Goal: Download file/media

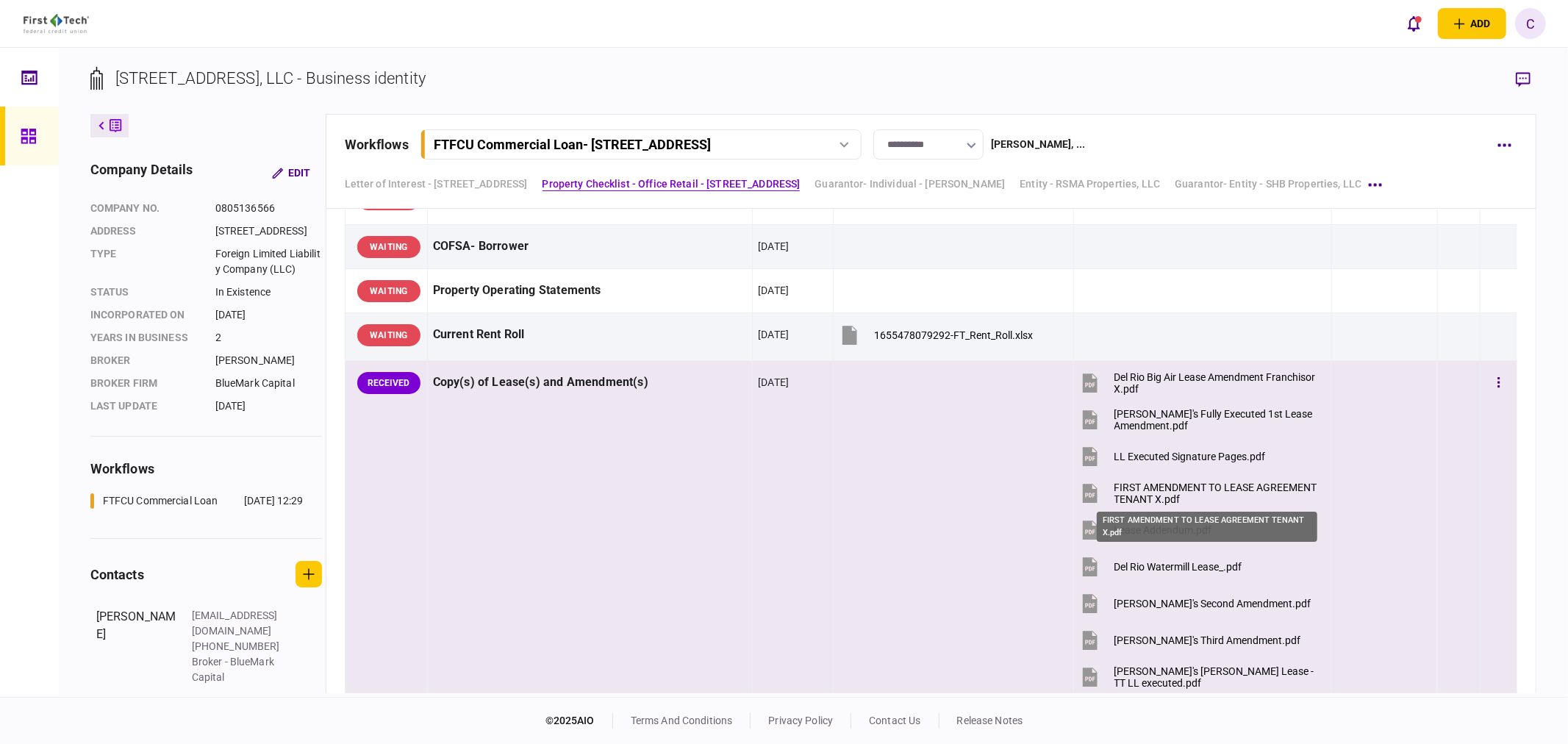
scroll to position [1061, 0]
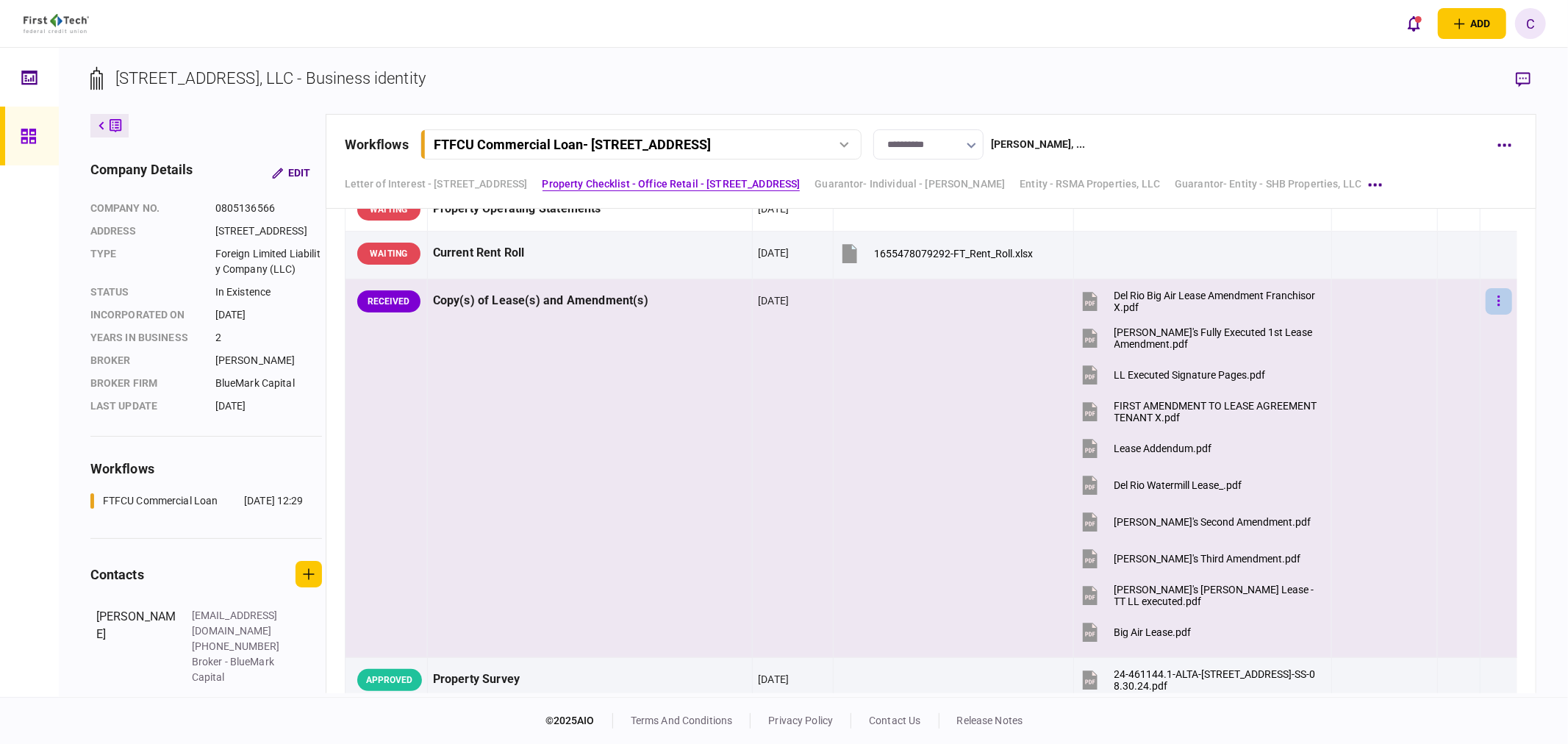
click at [1486, 303] on button "button" at bounding box center [1499, 301] width 27 height 27
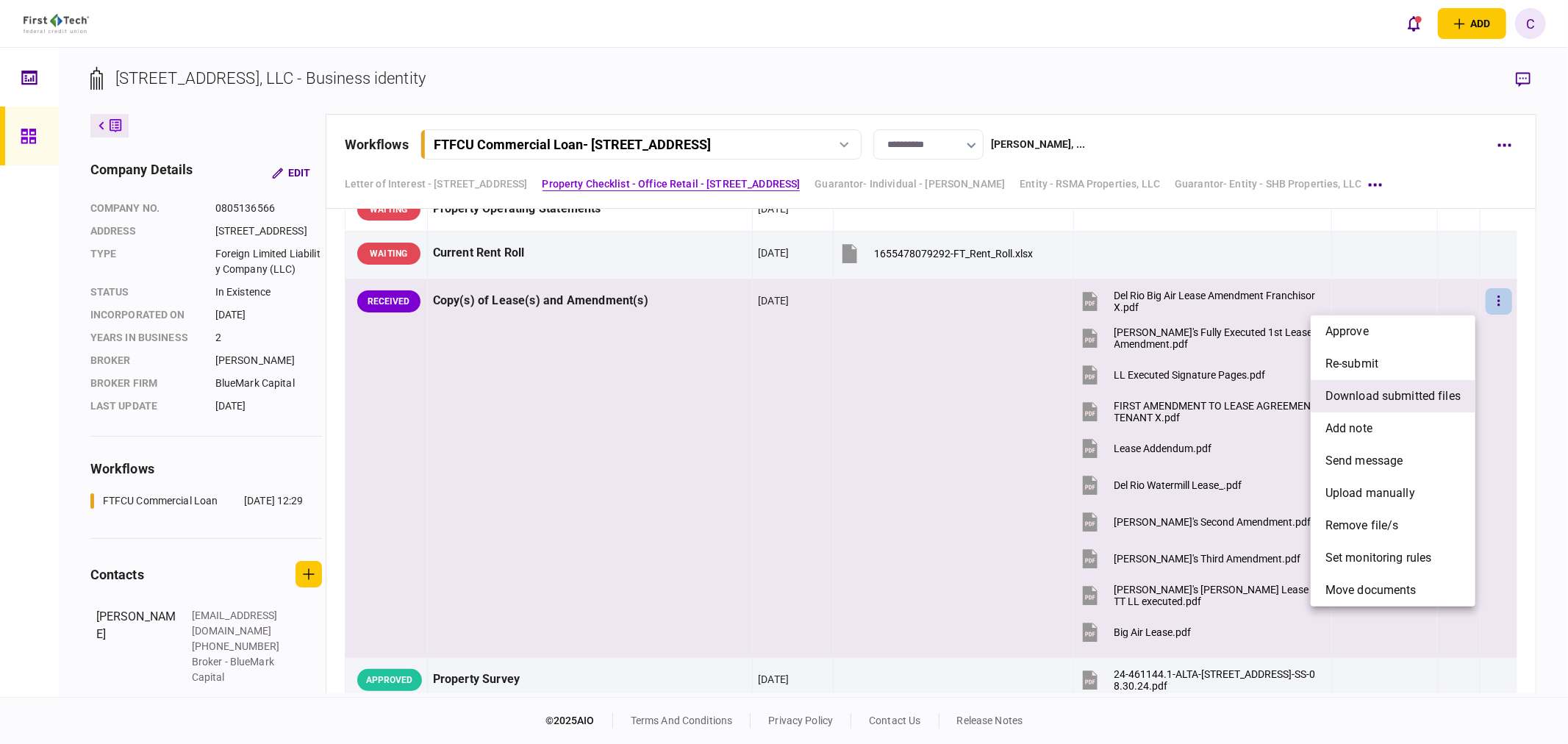
click at [1357, 390] on span "download submitted files" at bounding box center [1393, 396] width 135 height 17
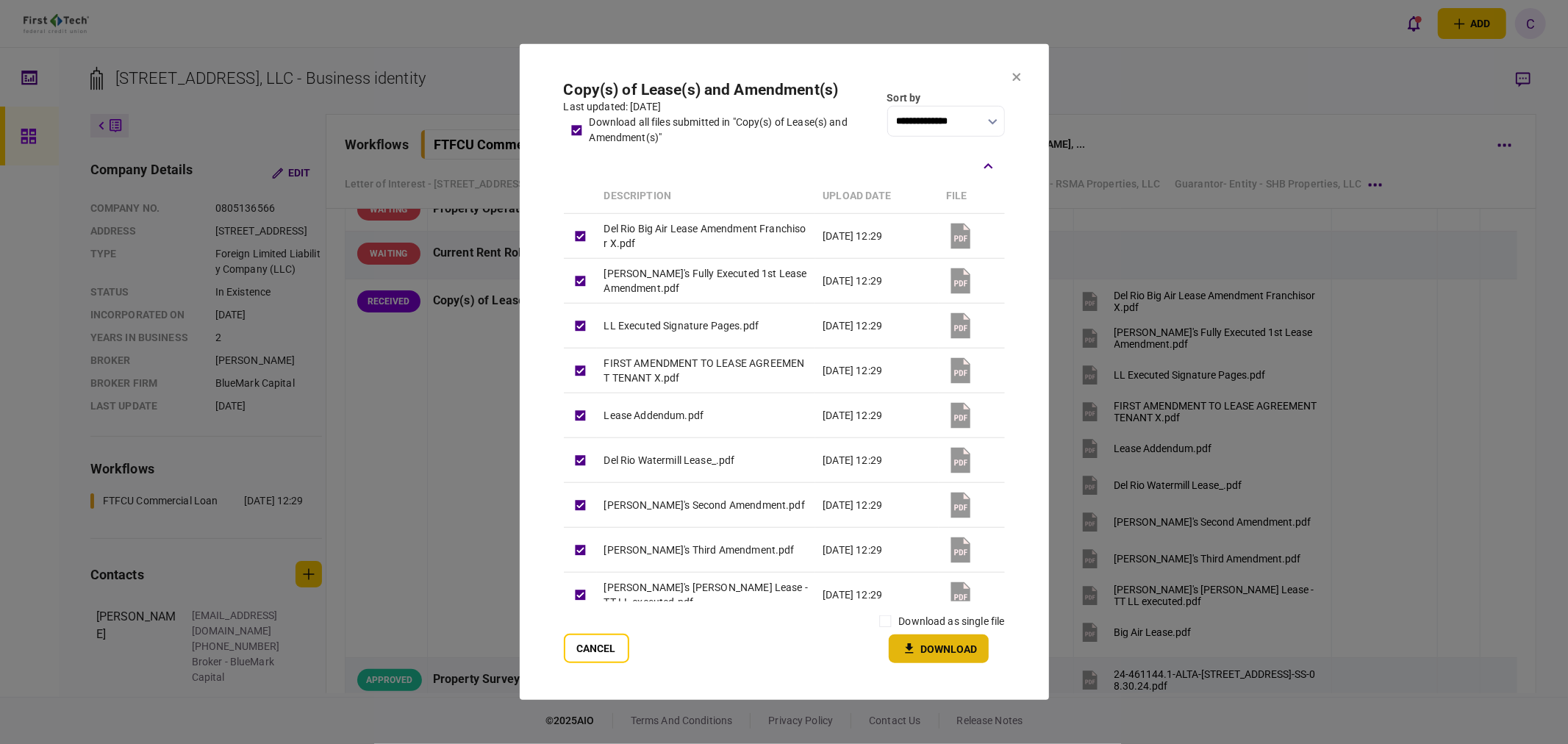
click at [954, 646] on button "Download" at bounding box center [939, 648] width 100 height 29
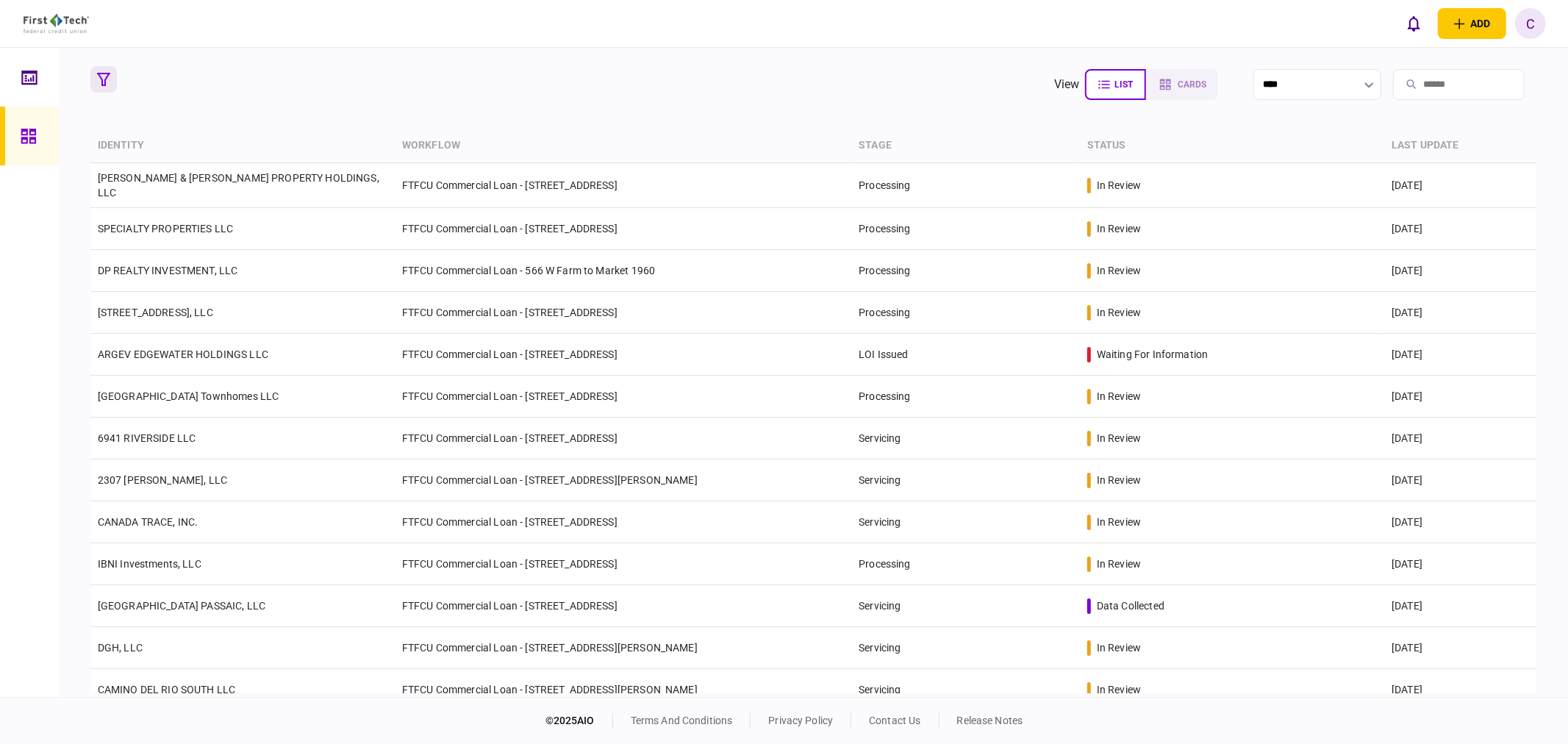
click at [106, 76] on icon "button" at bounding box center [103, 79] width 13 height 13
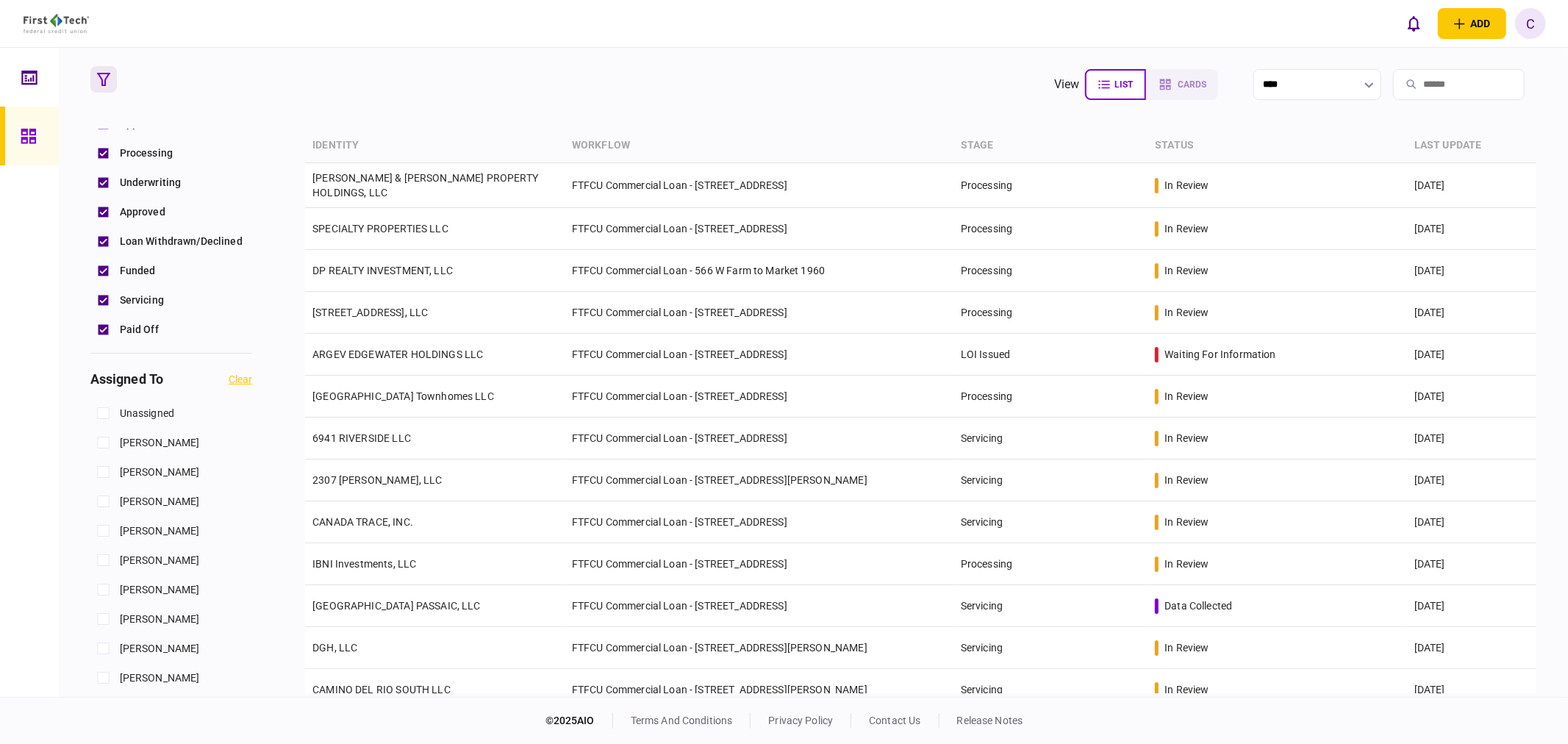
scroll to position [490, 0]
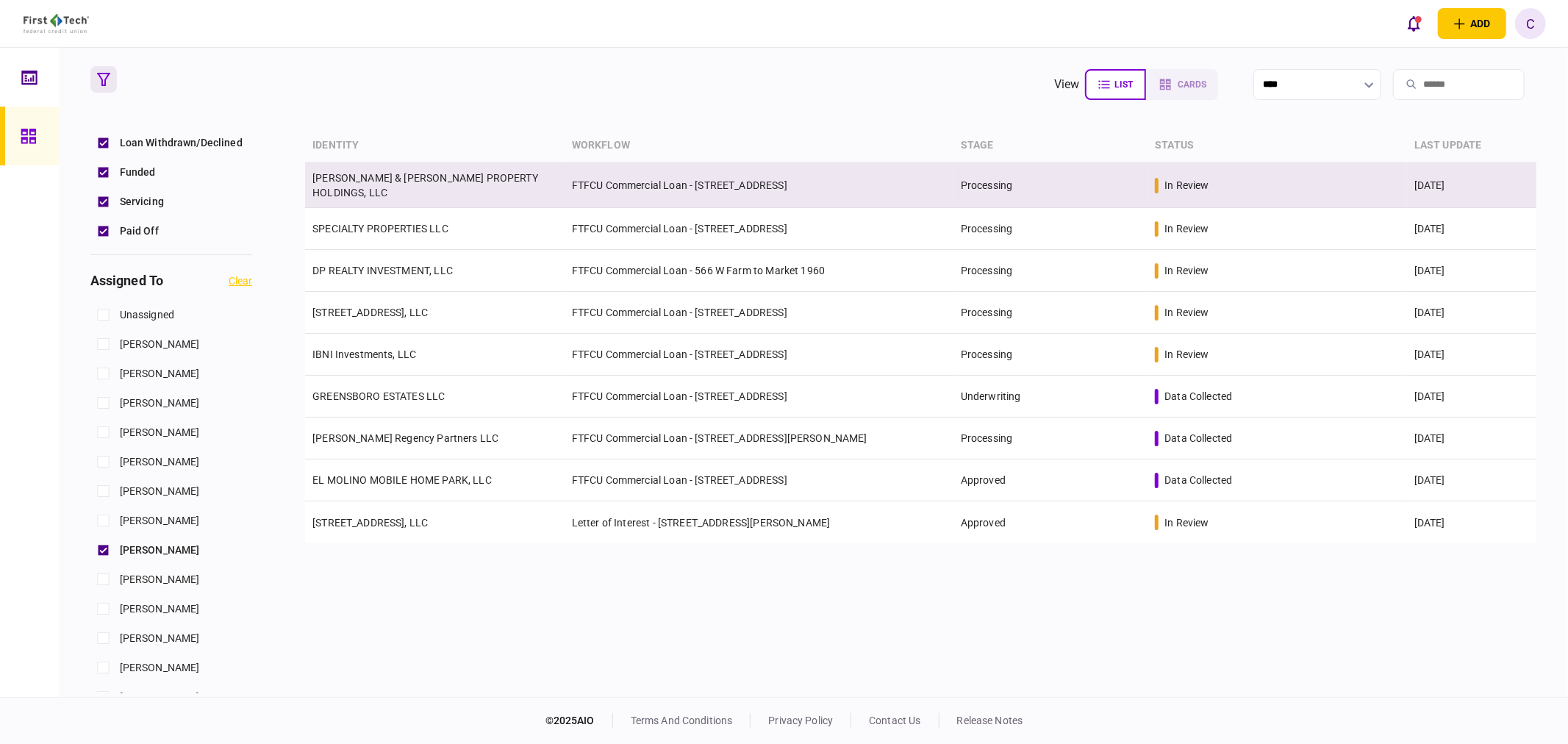
click at [401, 186] on link "[PERSON_NAME] & [PERSON_NAME] PROPERTY HOLDINGS, LLC" at bounding box center [426, 186] width 226 height 27
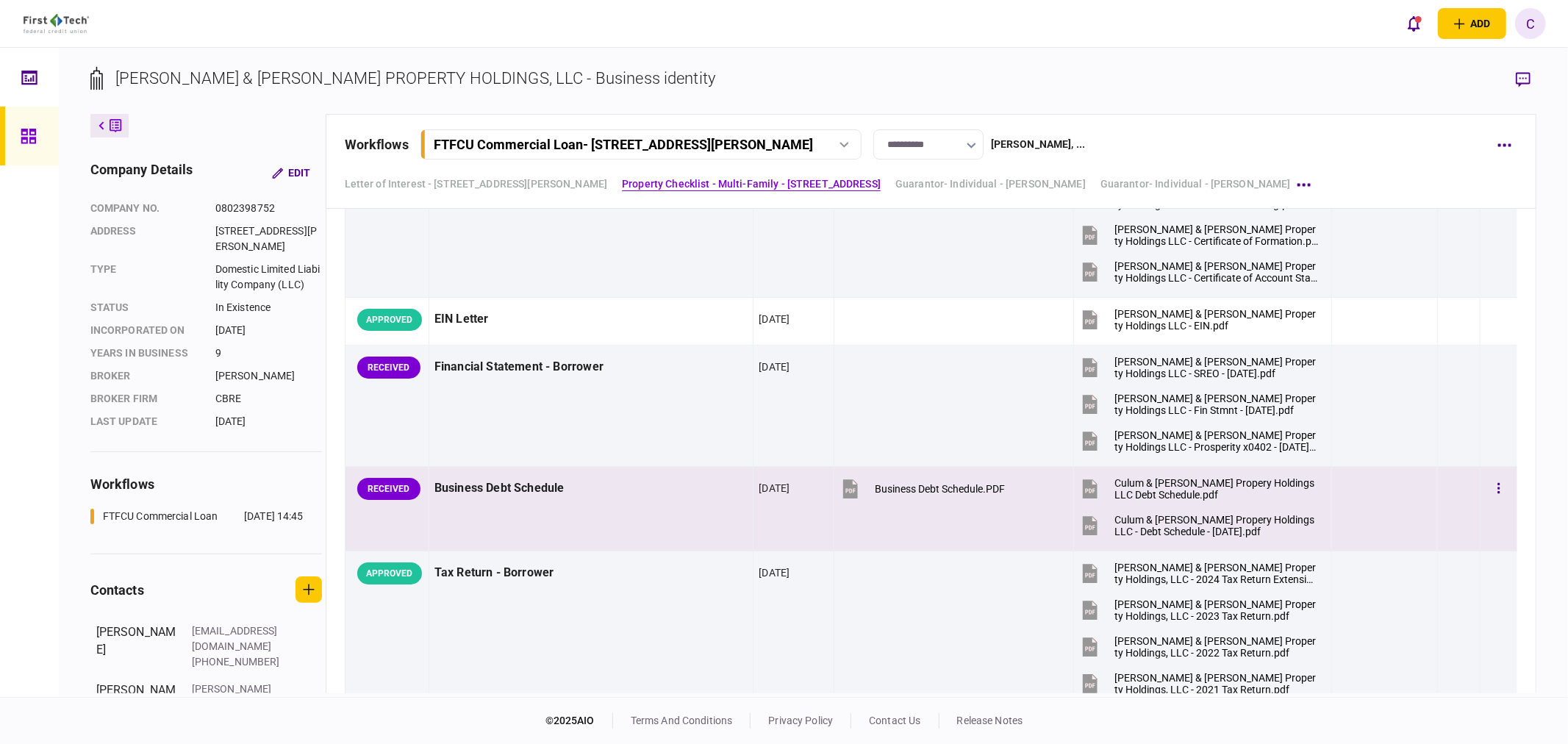
scroll to position [735, 0]
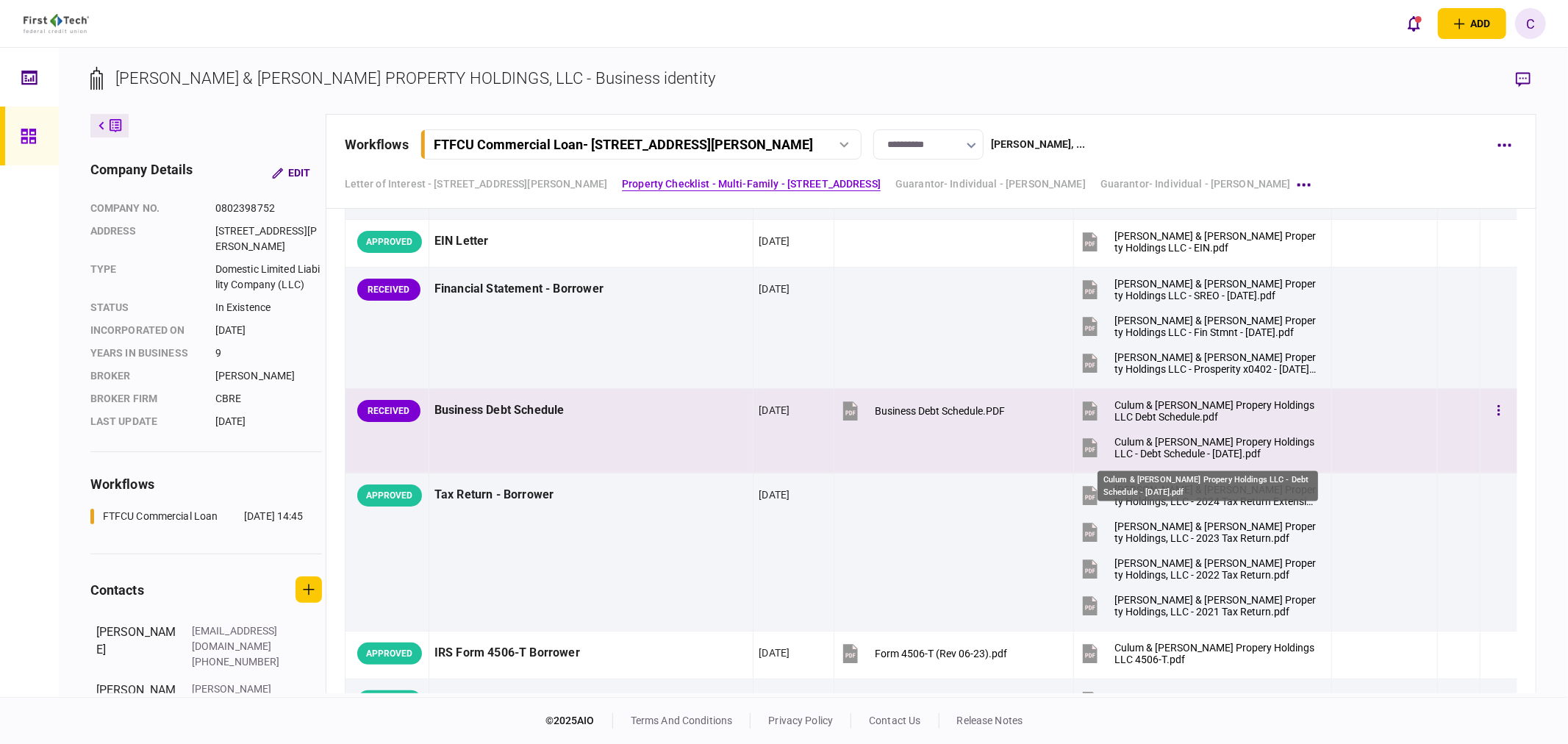
click at [1162, 449] on div "Culum & [PERSON_NAME] Propery Holdings LLC - Debt Schedule - [DATE].pdf" at bounding box center [1217, 448] width 205 height 24
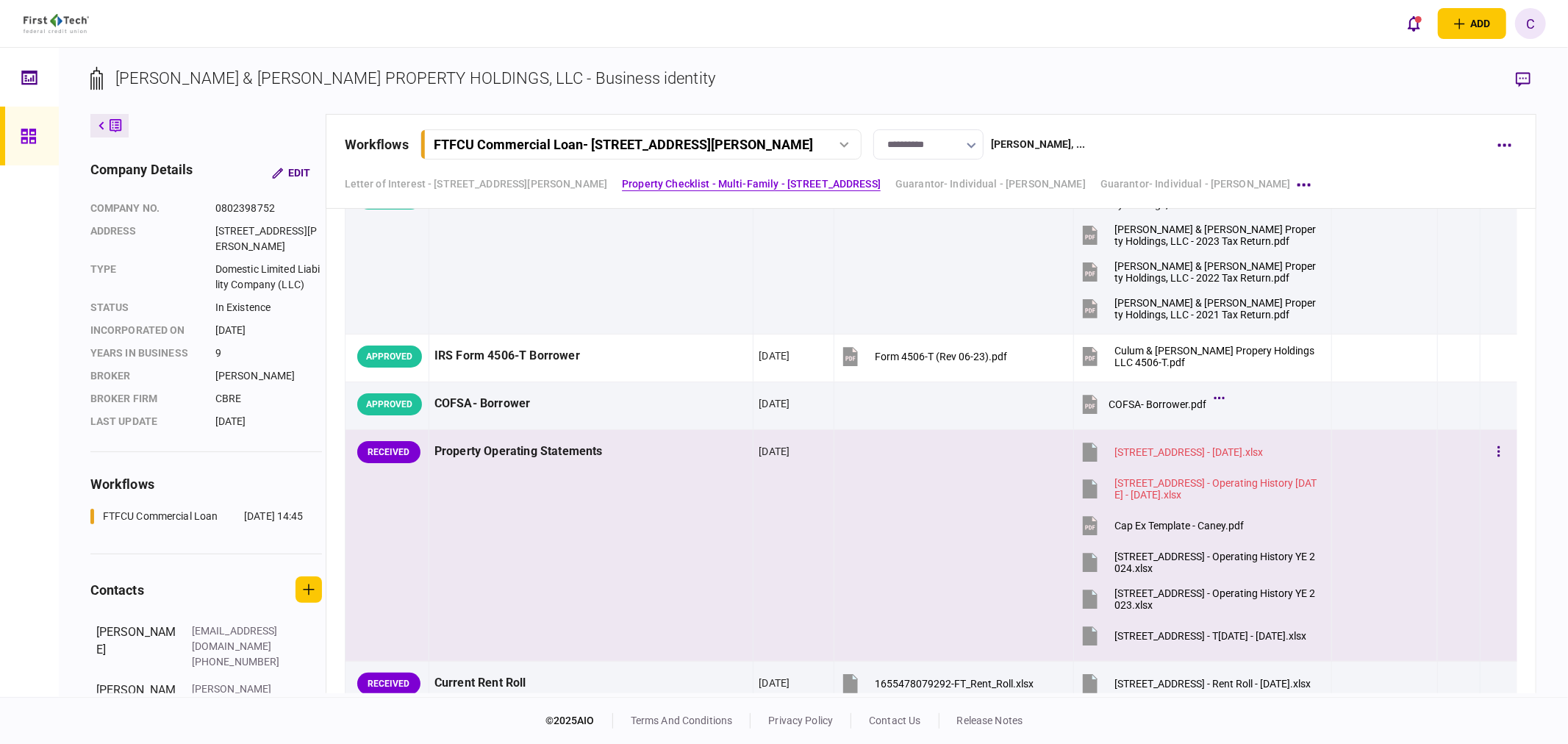
scroll to position [1061, 0]
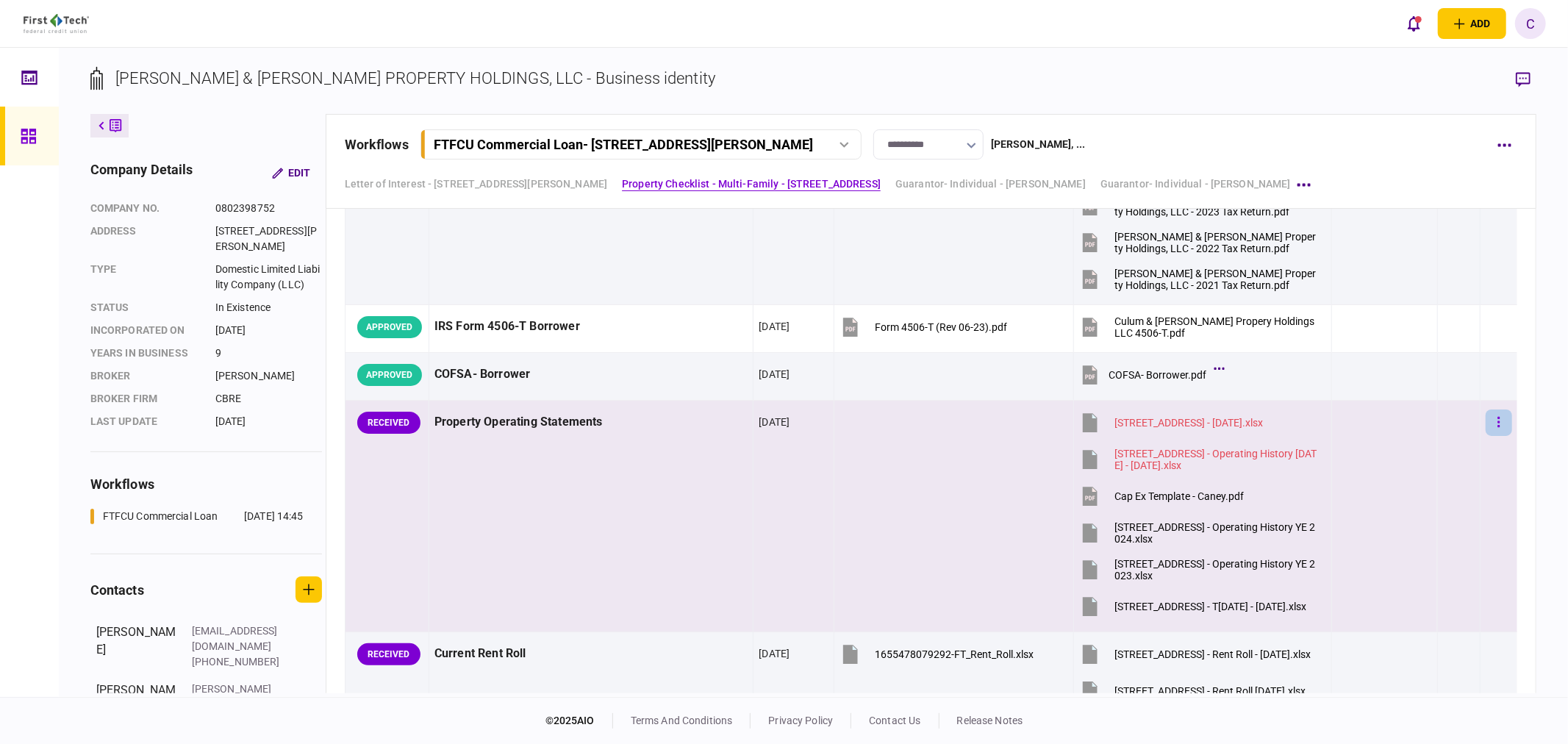
click at [1498, 419] on icon "button" at bounding box center [1499, 422] width 2 height 11
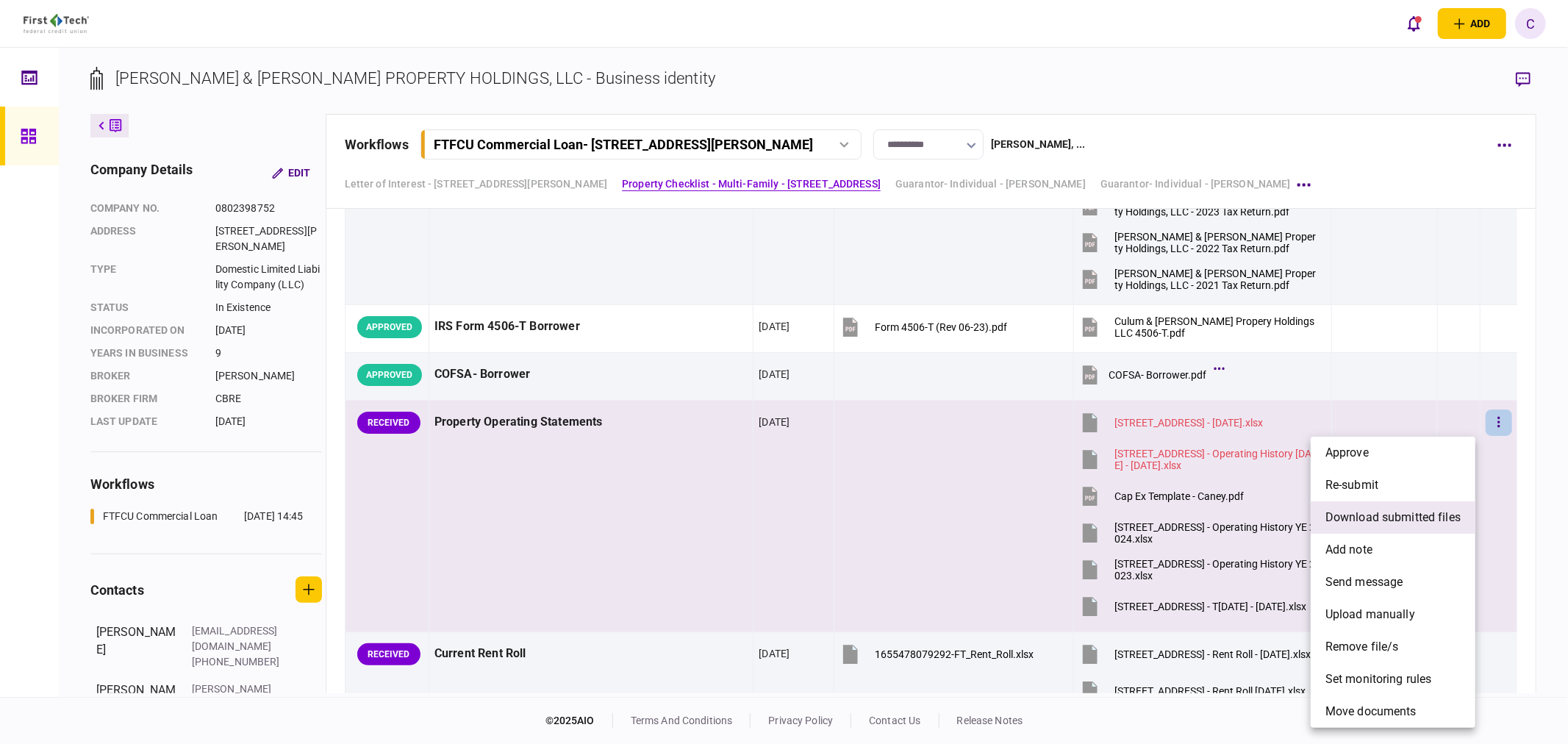
click at [1363, 522] on span "download submitted files" at bounding box center [1393, 517] width 135 height 17
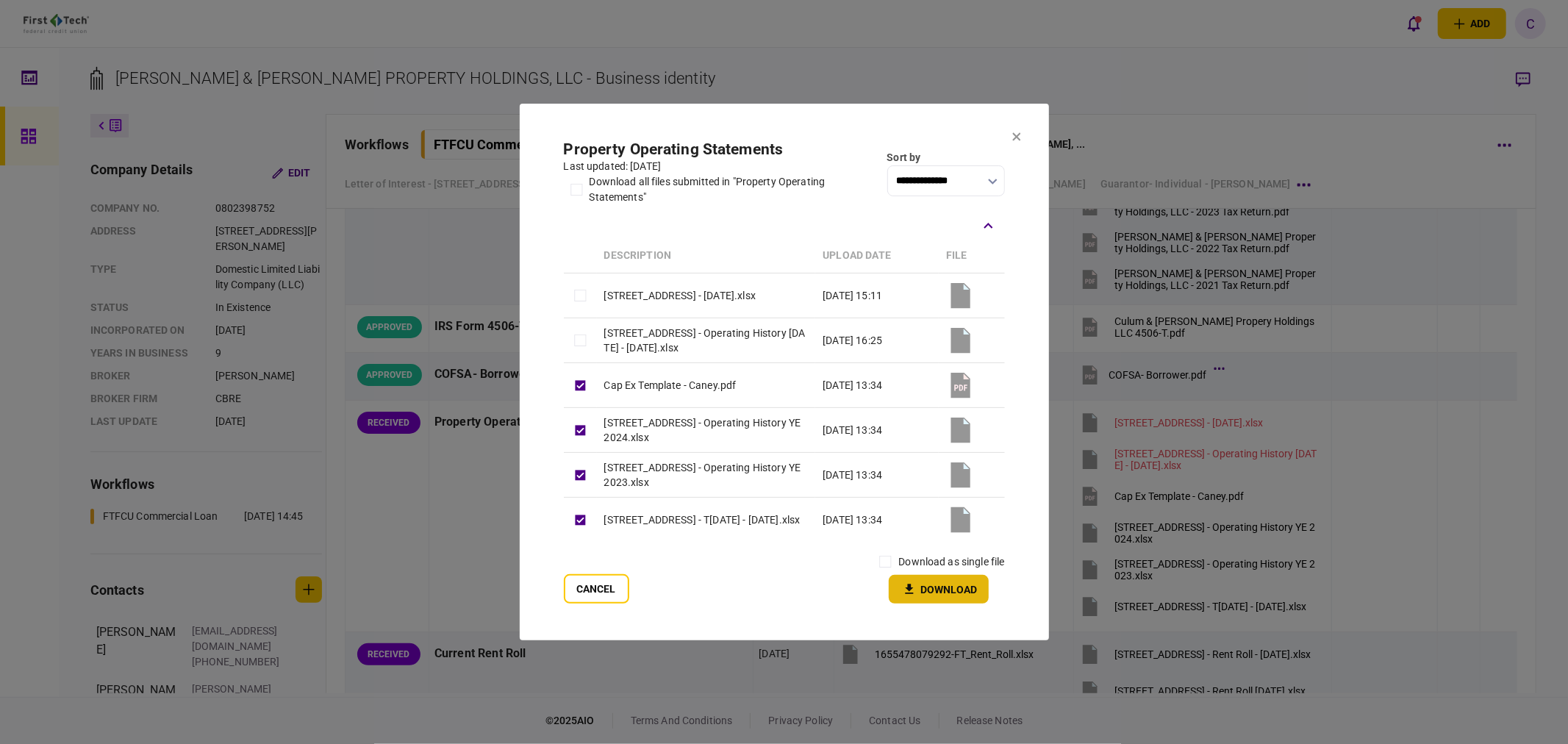
click at [945, 592] on button "Download" at bounding box center [939, 589] width 100 height 29
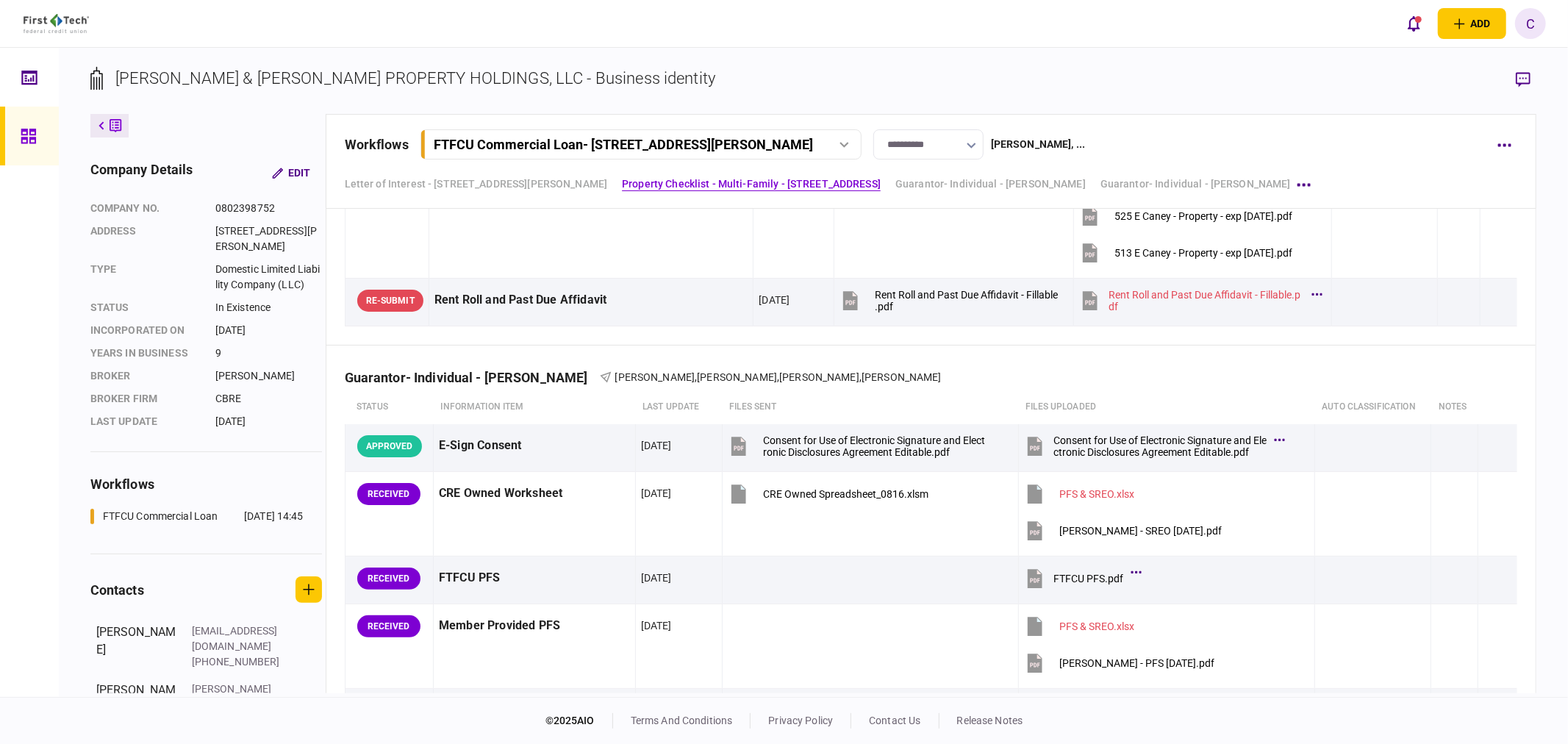
scroll to position [2450, 0]
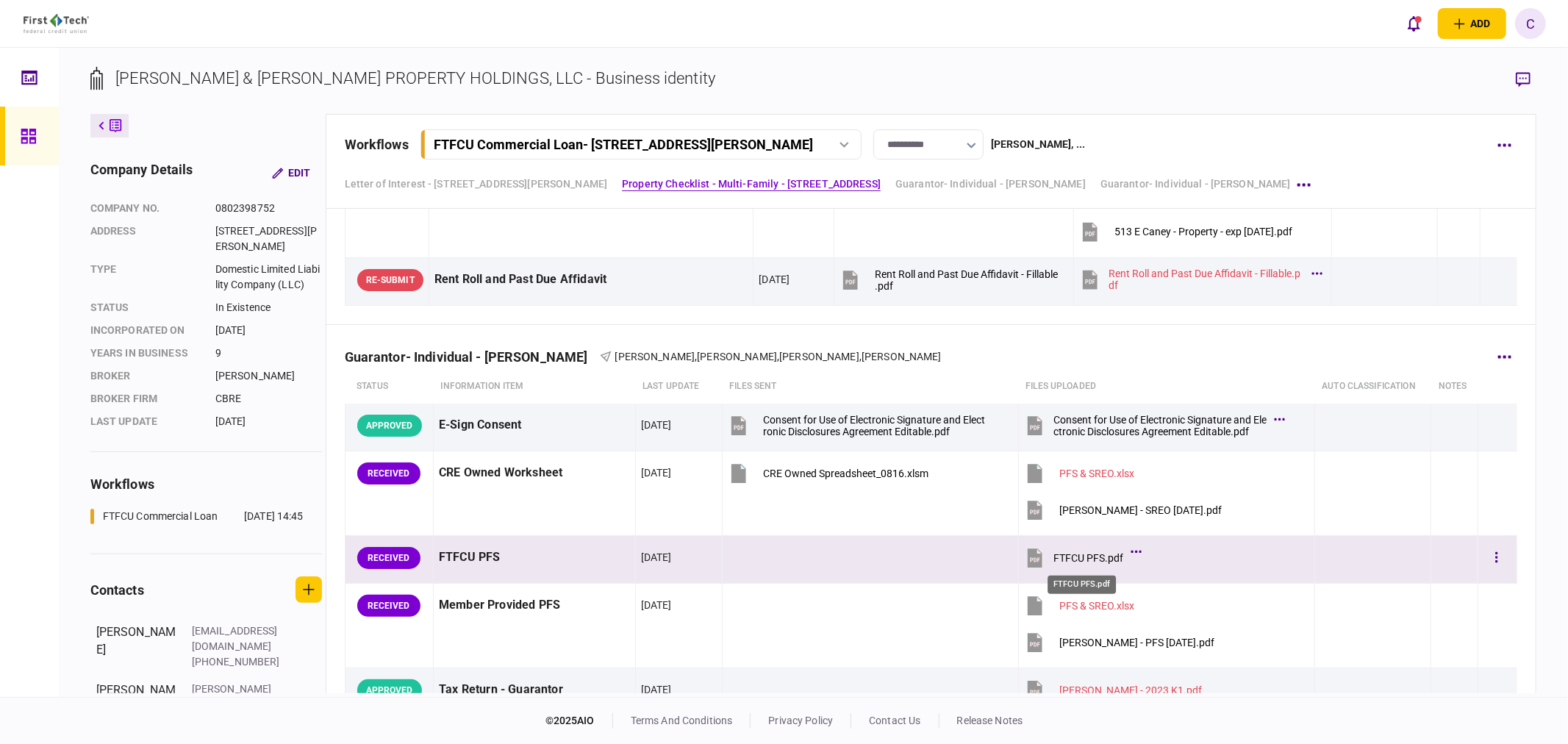
click at [1114, 559] on div "FTFCU PFS.pdf" at bounding box center [1088, 558] width 70 height 11
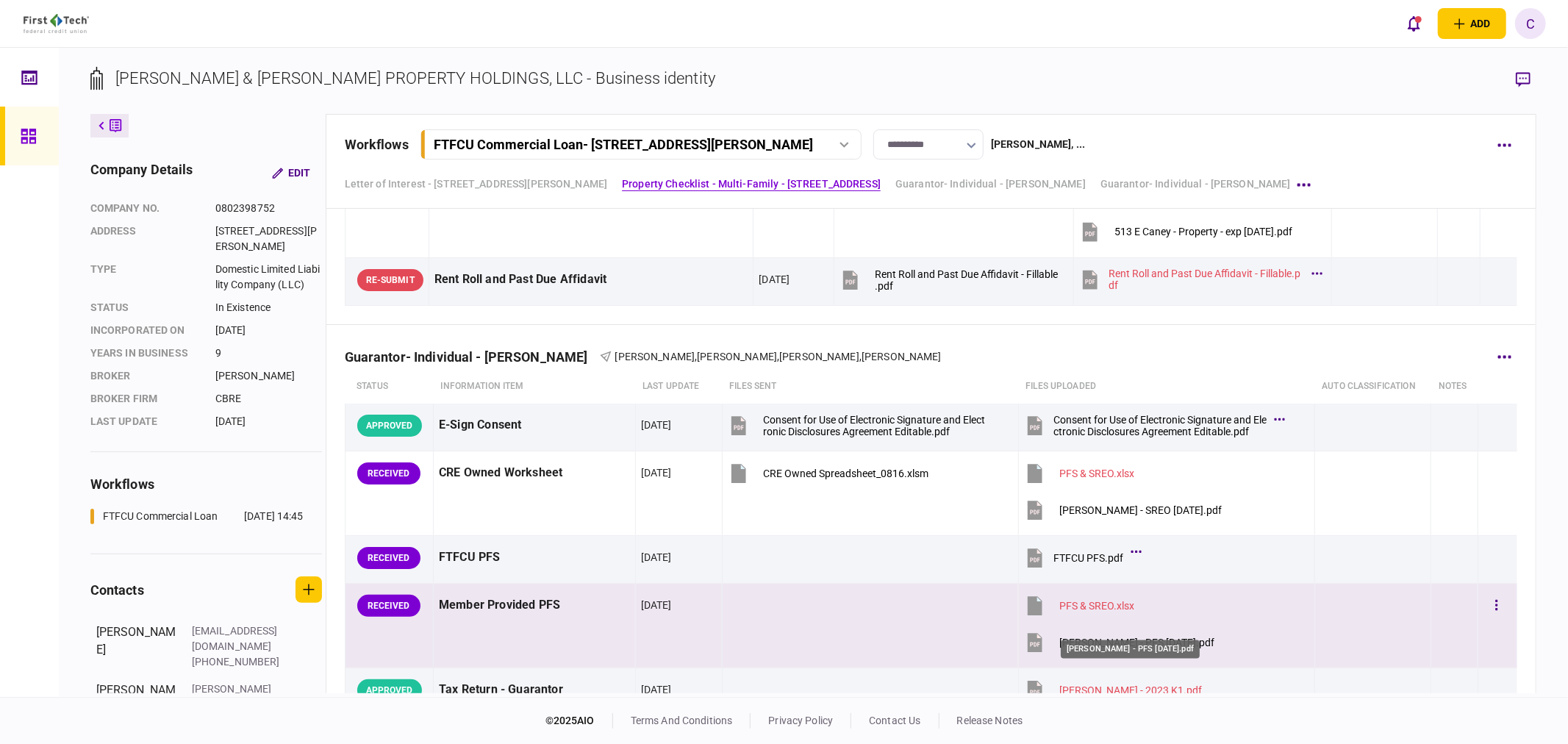
scroll to position [2531, 0]
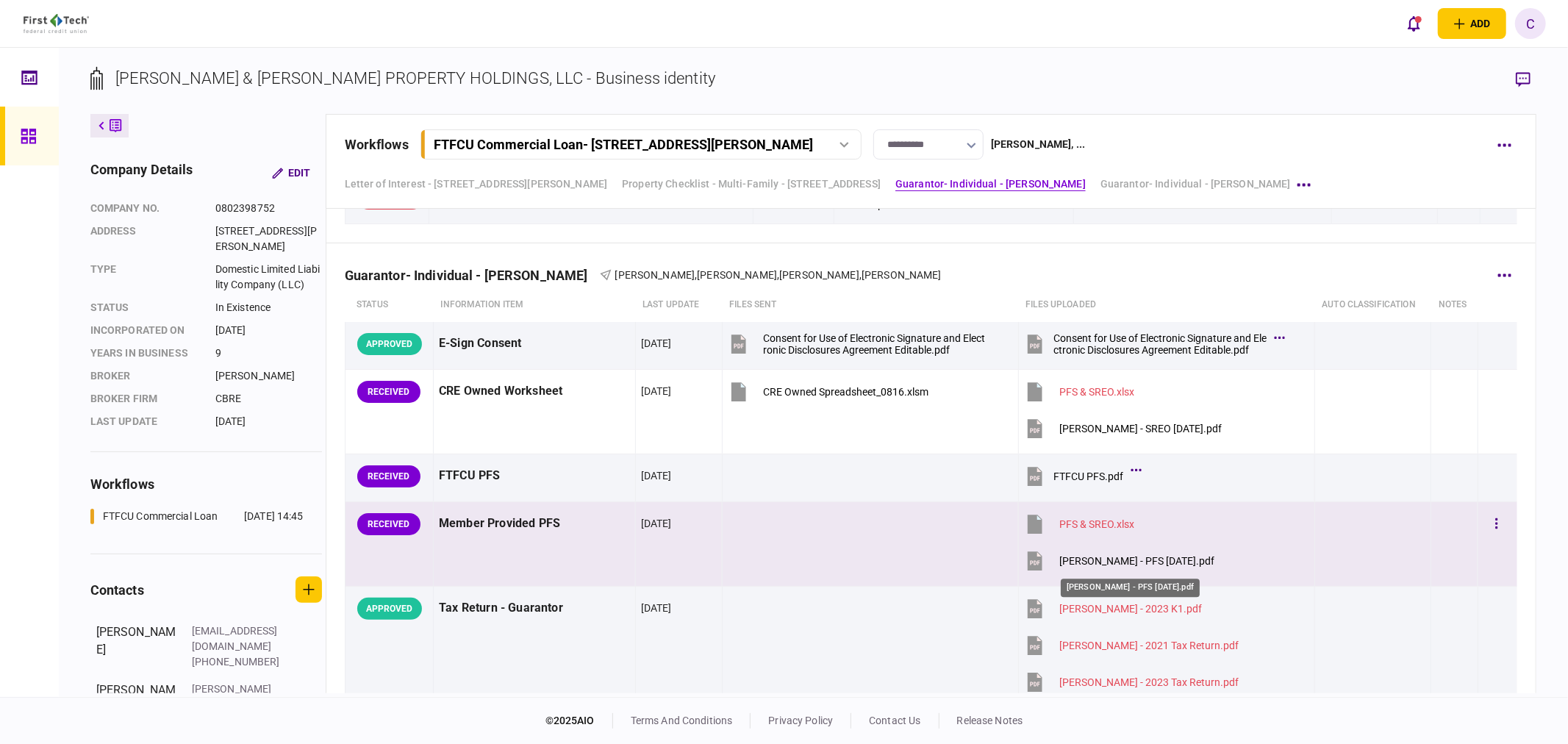
click at [1135, 560] on div "[PERSON_NAME] - PFS [DATE].pdf" at bounding box center [1137, 560] width 155 height 11
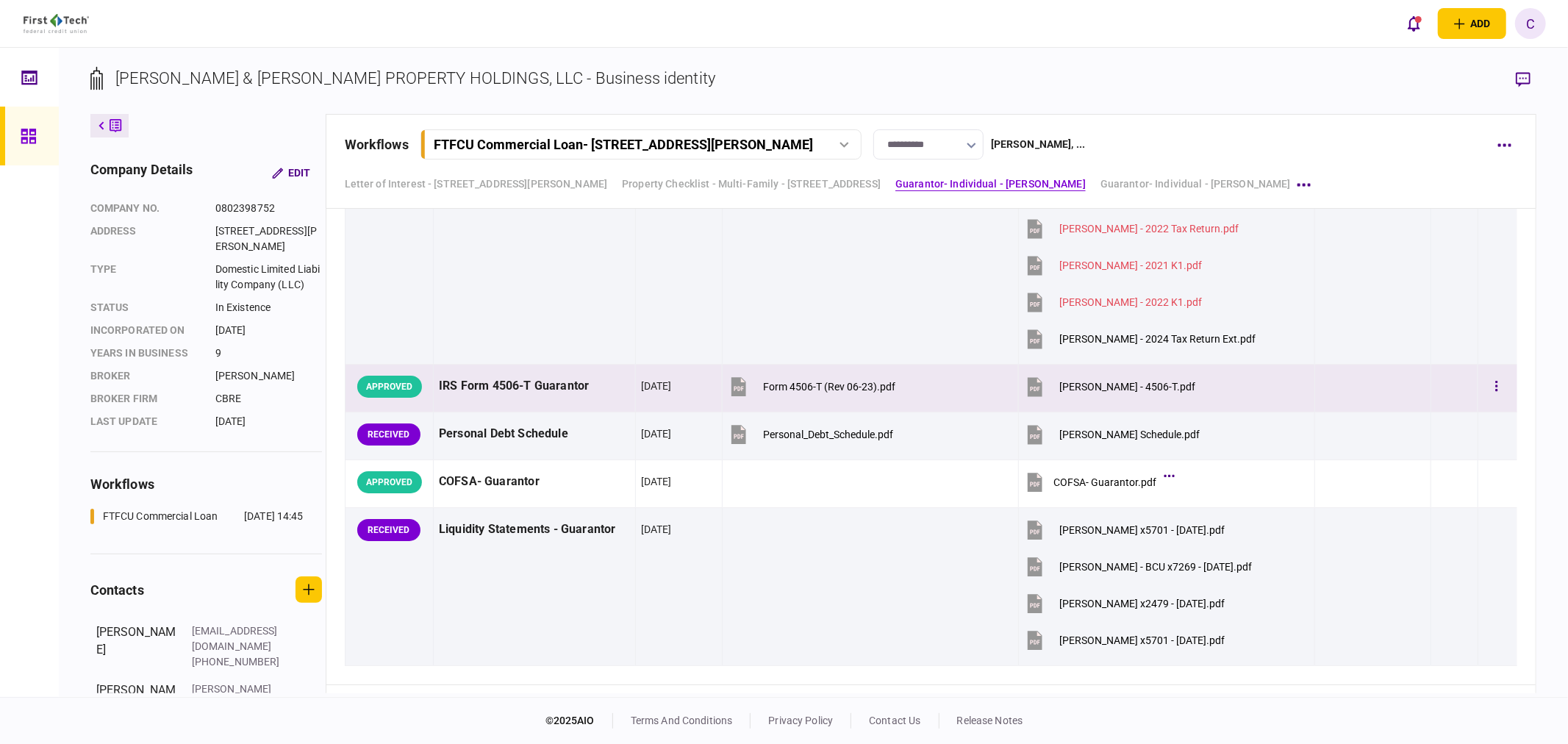
scroll to position [3103, 0]
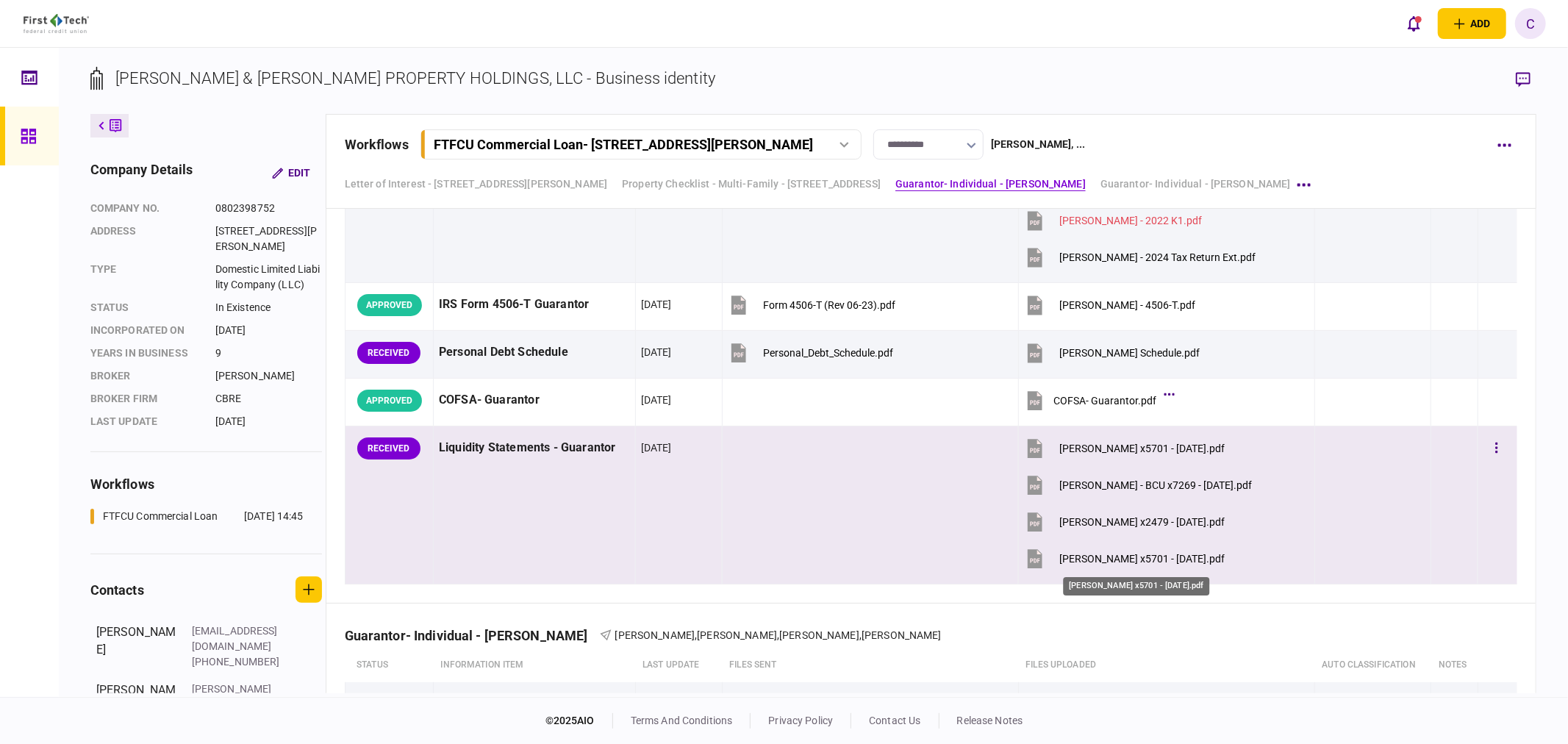
click at [1155, 563] on div "[PERSON_NAME] x5701 - [DATE].pdf" at bounding box center [1141, 558] width 166 height 11
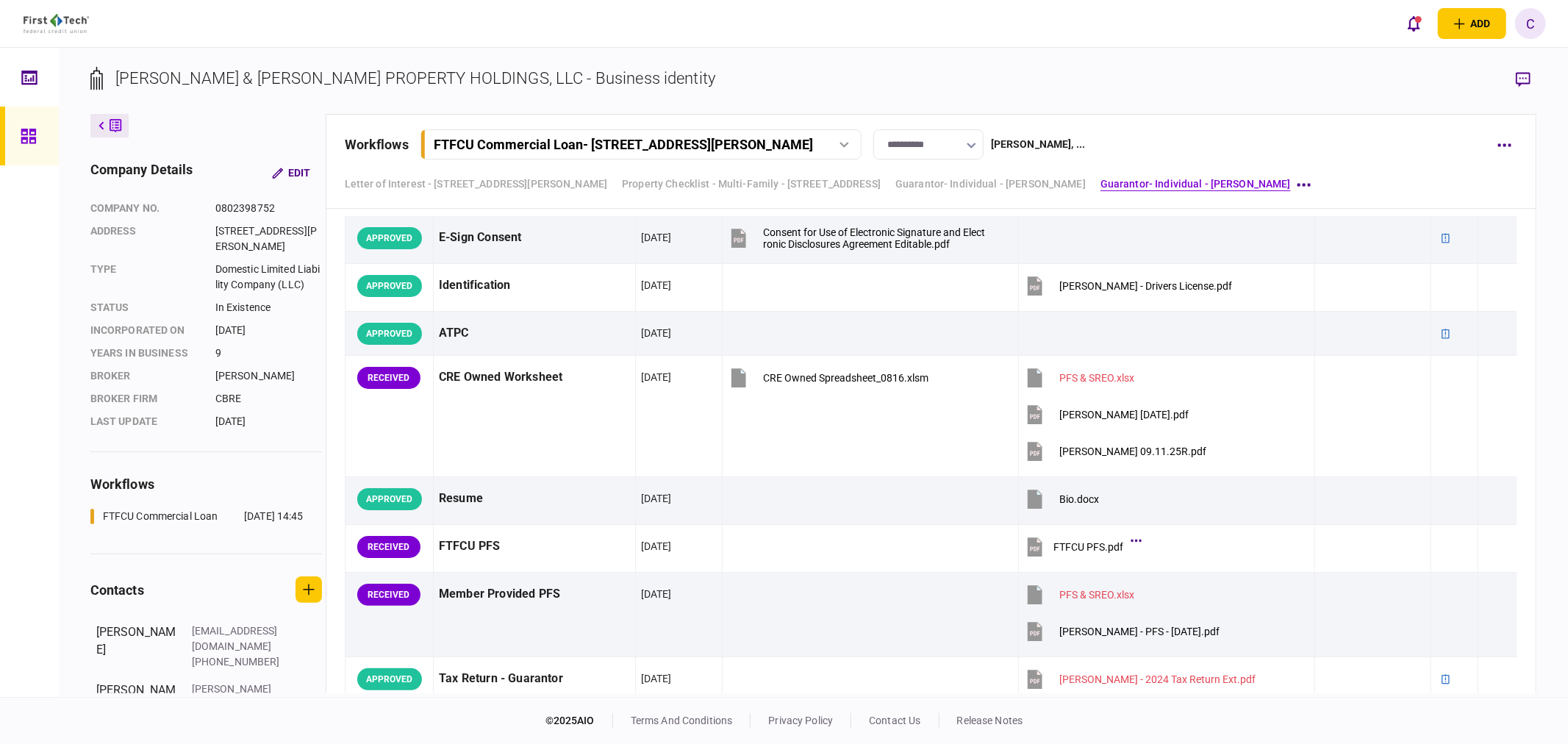
scroll to position [3675, 0]
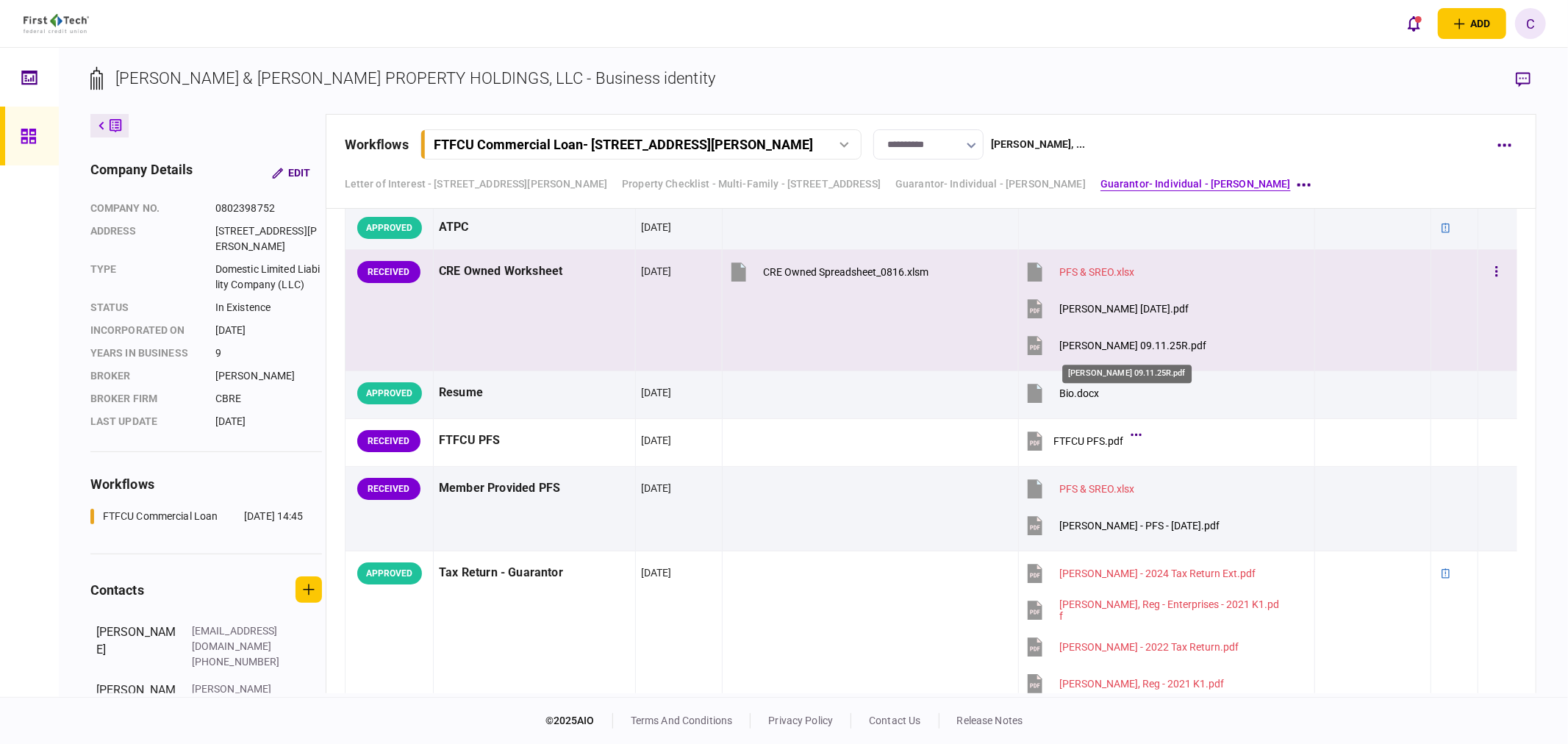
click at [1126, 345] on div "[PERSON_NAME] 09.11.25R.pdf" at bounding box center [1133, 345] width 147 height 11
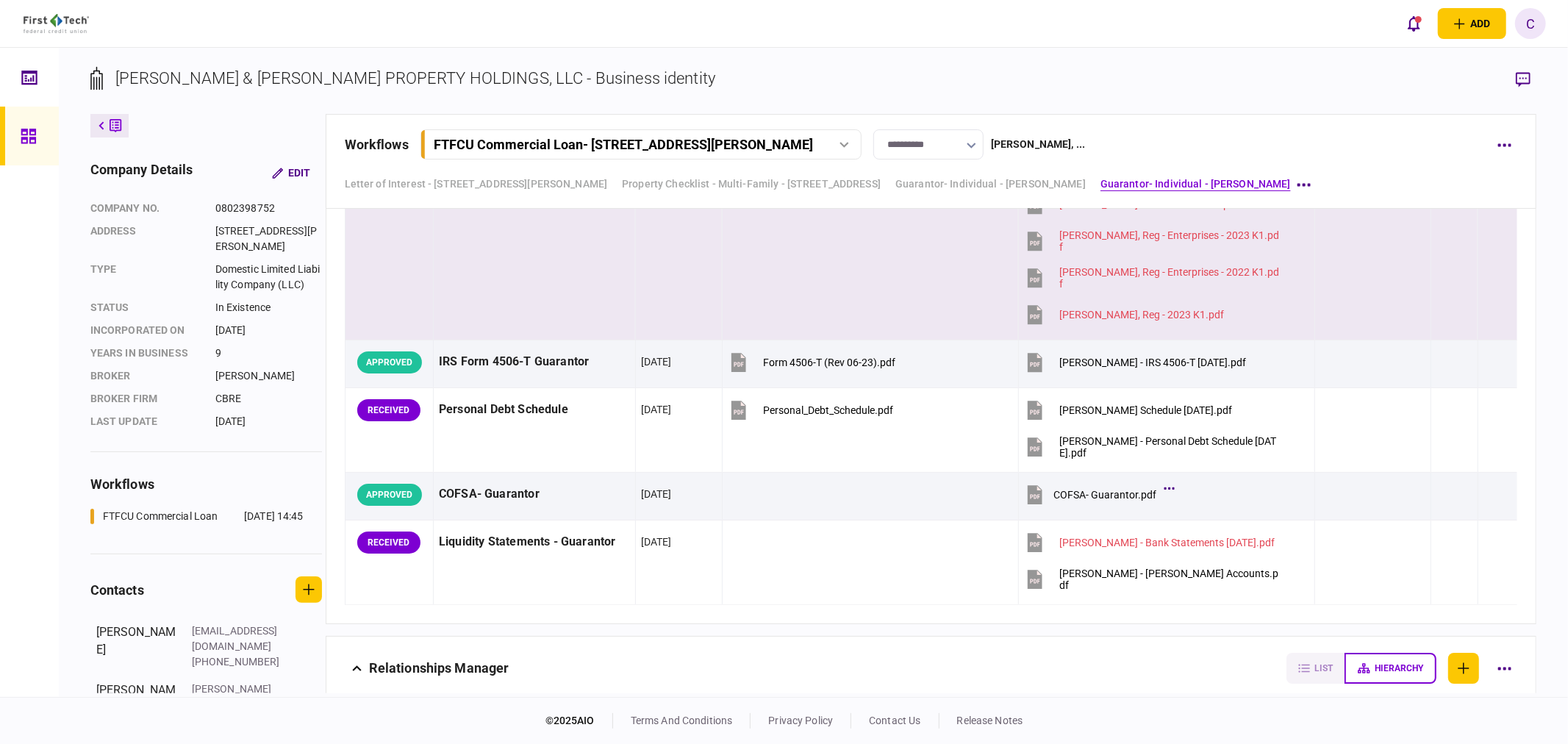
scroll to position [4327, 0]
